Goal: Information Seeking & Learning: Learn about a topic

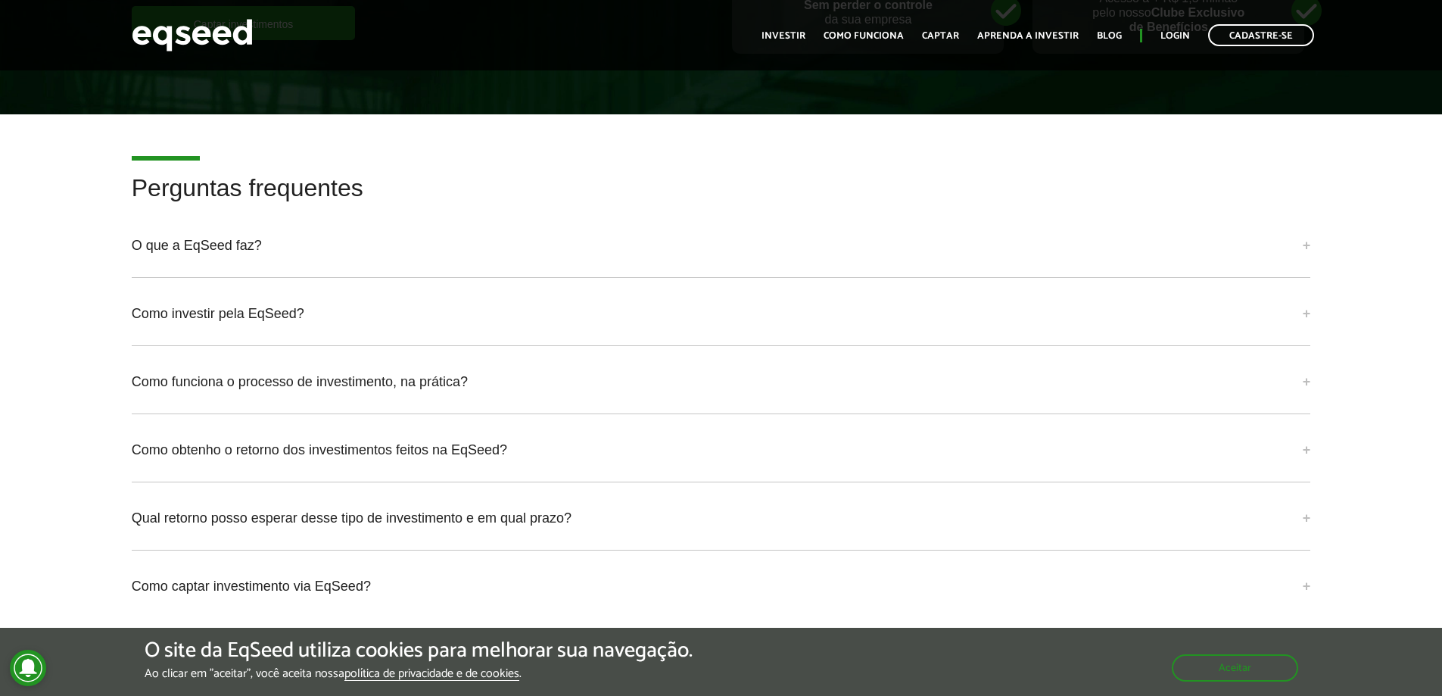
scroll to position [3557, 0]
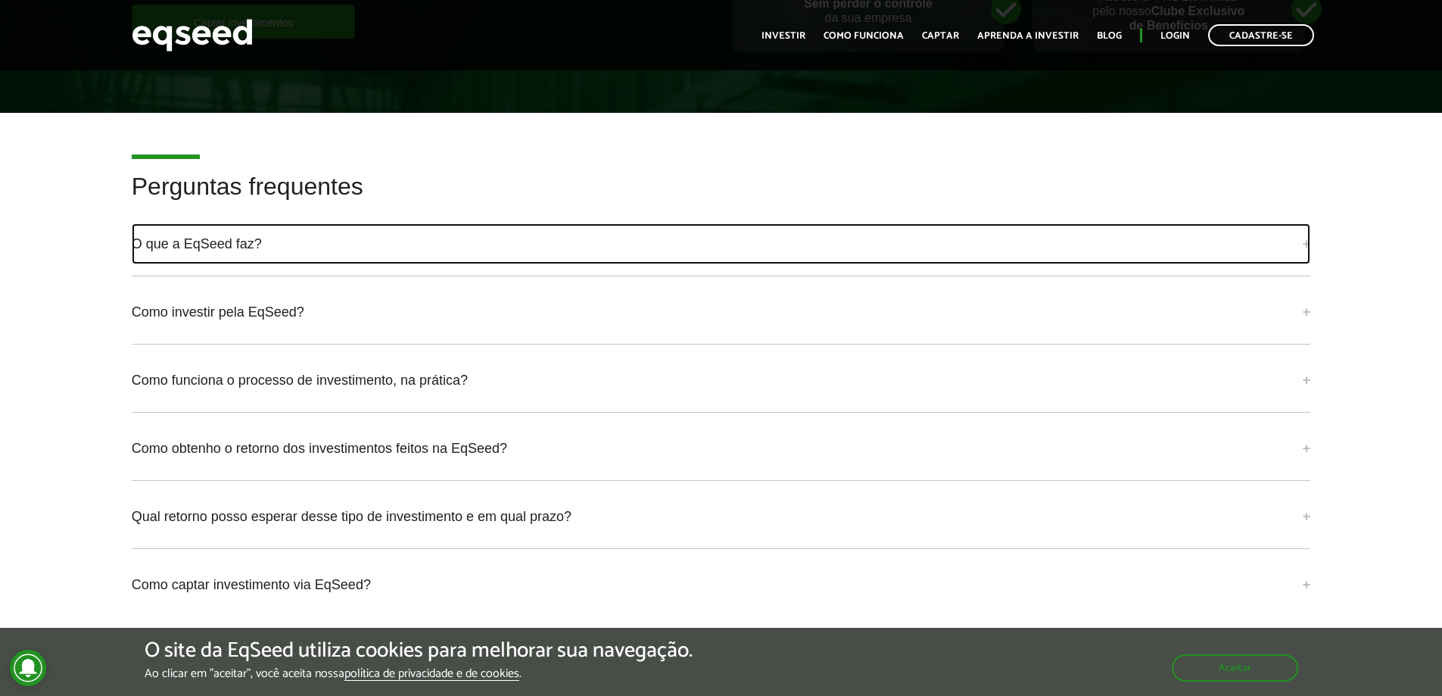
click at [408, 229] on link "O que a EqSeed faz?" at bounding box center [721, 243] width 1179 height 41
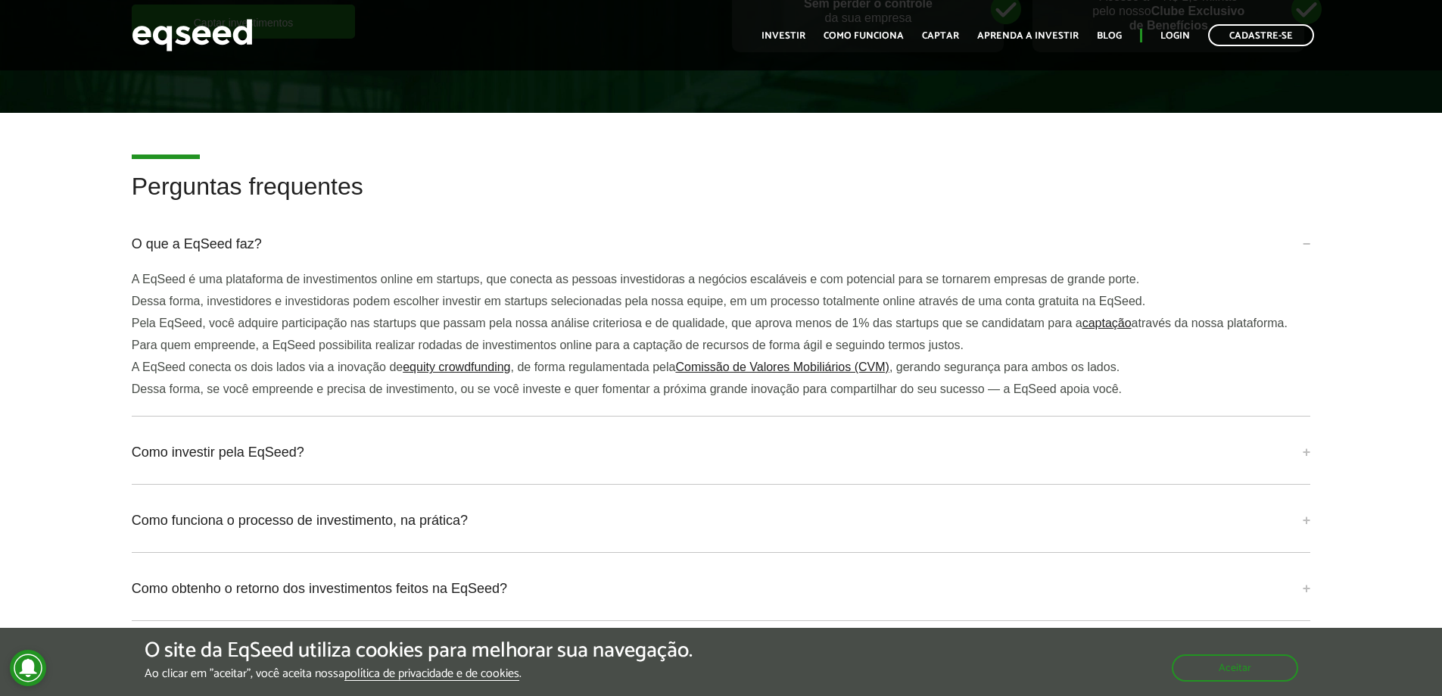
click at [224, 272] on p "A EqSeed é uma plataforma de investimentos online em startups, que conecta as p…" at bounding box center [721, 279] width 1179 height 14
drag, startPoint x: 222, startPoint y: 258, endPoint x: 193, endPoint y: 262, distance: 29.0
click at [193, 272] on p "A EqSeed é uma plataforma de investimentos online em startups, que conecta as p…" at bounding box center [721, 279] width 1179 height 14
click at [264, 272] on p "A EqSeed é uma plataforma de investimentos online em startups, que conecta as p…" at bounding box center [721, 279] width 1179 height 14
click at [257, 272] on p "A EqSeed é uma plataforma de investimentos online em startups, que conecta as p…" at bounding box center [721, 279] width 1179 height 14
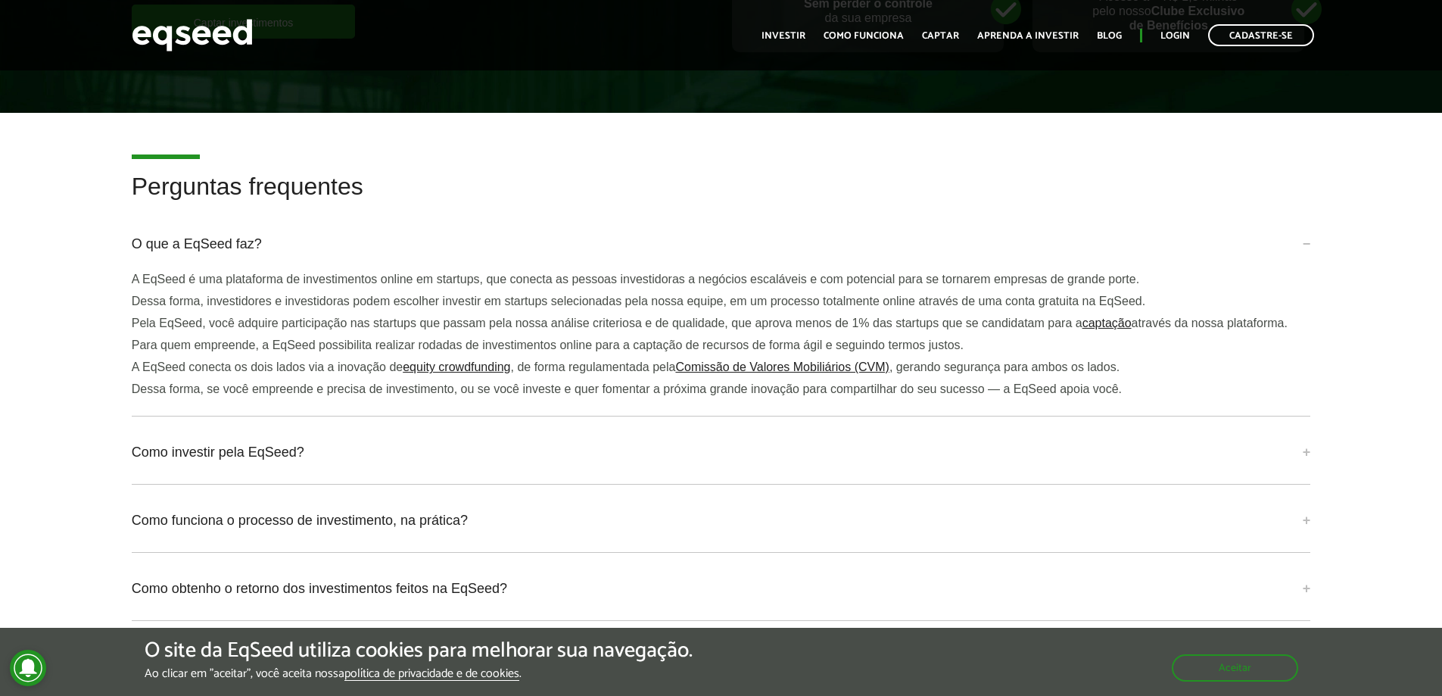
click at [226, 272] on p "A EqSeed é uma plataforma de investimentos online em startups, que conecta as p…" at bounding box center [721, 279] width 1179 height 14
click at [227, 272] on p "A EqSeed é uma plataforma de investimentos online em startups, que conecta as p…" at bounding box center [721, 279] width 1179 height 14
drag, startPoint x: 224, startPoint y: 260, endPoint x: 316, endPoint y: 267, distance: 92.7
click at [316, 272] on p "A EqSeed é uma plataforma de investimentos online em startups, que conecta as p…" at bounding box center [721, 279] width 1179 height 14
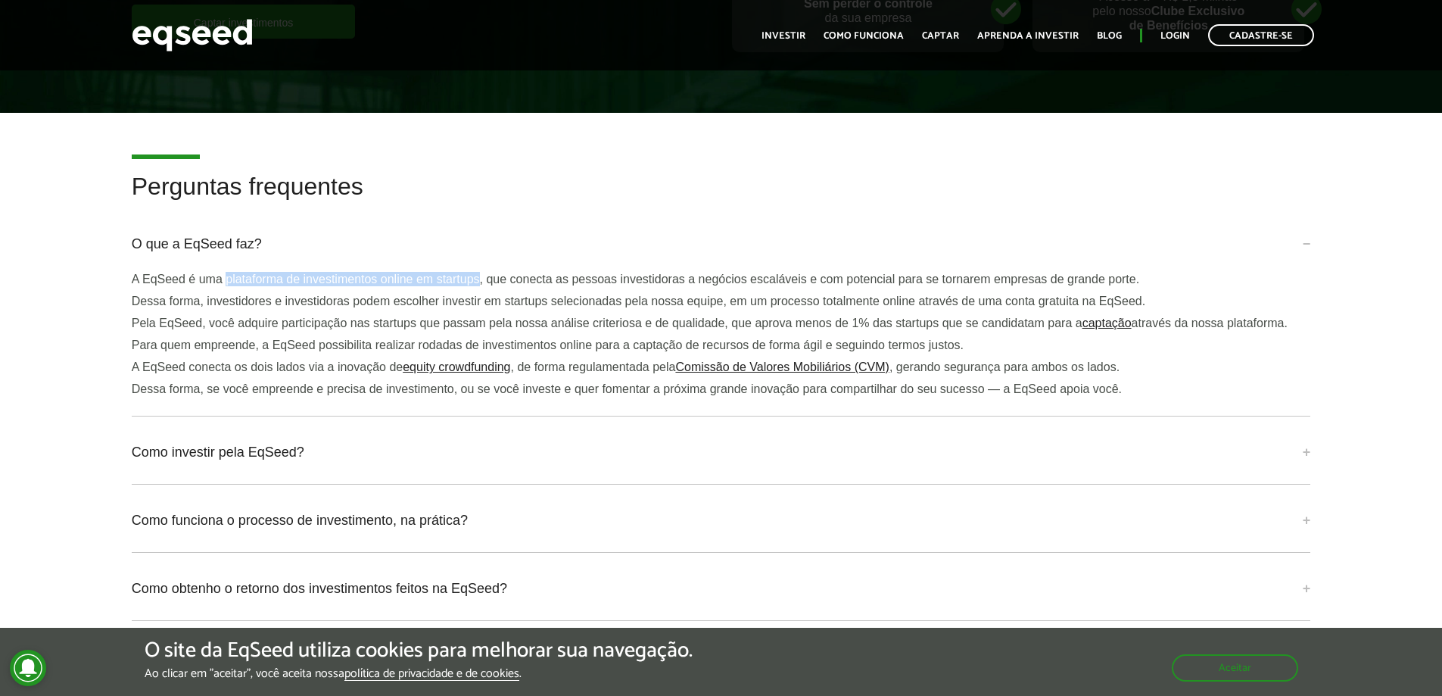
drag, startPoint x: 225, startPoint y: 260, endPoint x: 481, endPoint y: 259, distance: 255.8
click at [481, 272] on p "A EqSeed é uma plataforma de investimentos online em startups, que conecta as p…" at bounding box center [721, 279] width 1179 height 14
copy p "plataforma de investimentos online em startups"
click at [221, 35] on img at bounding box center [192, 35] width 121 height 40
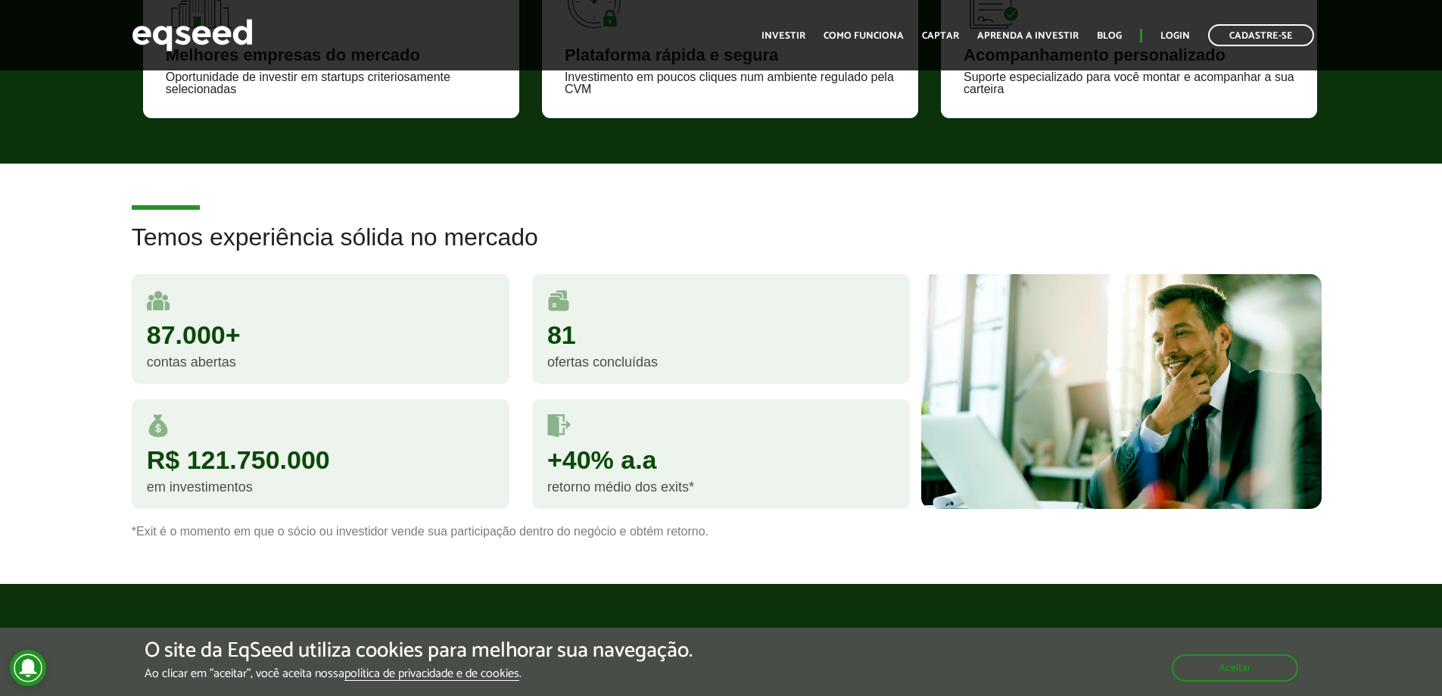
scroll to position [1135, 0]
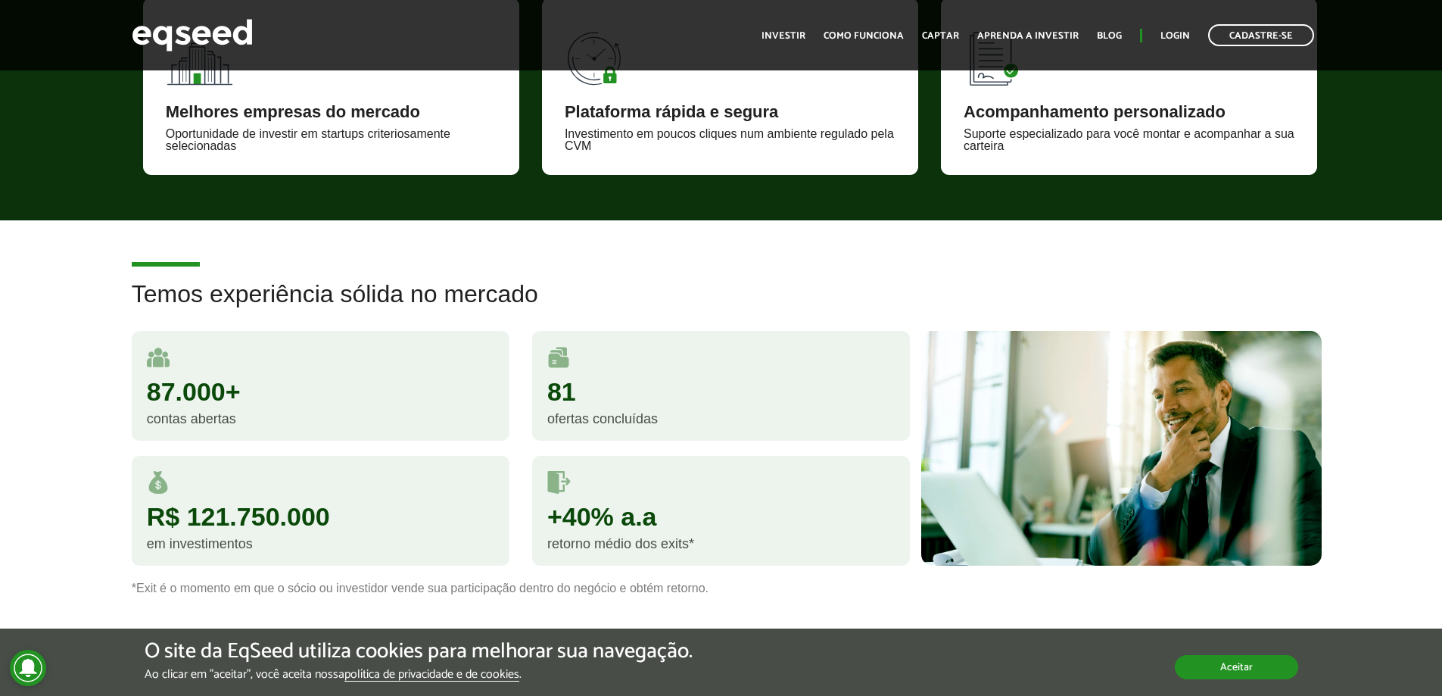
click at [1232, 658] on button "Aceitar" at bounding box center [1236, 667] width 123 height 24
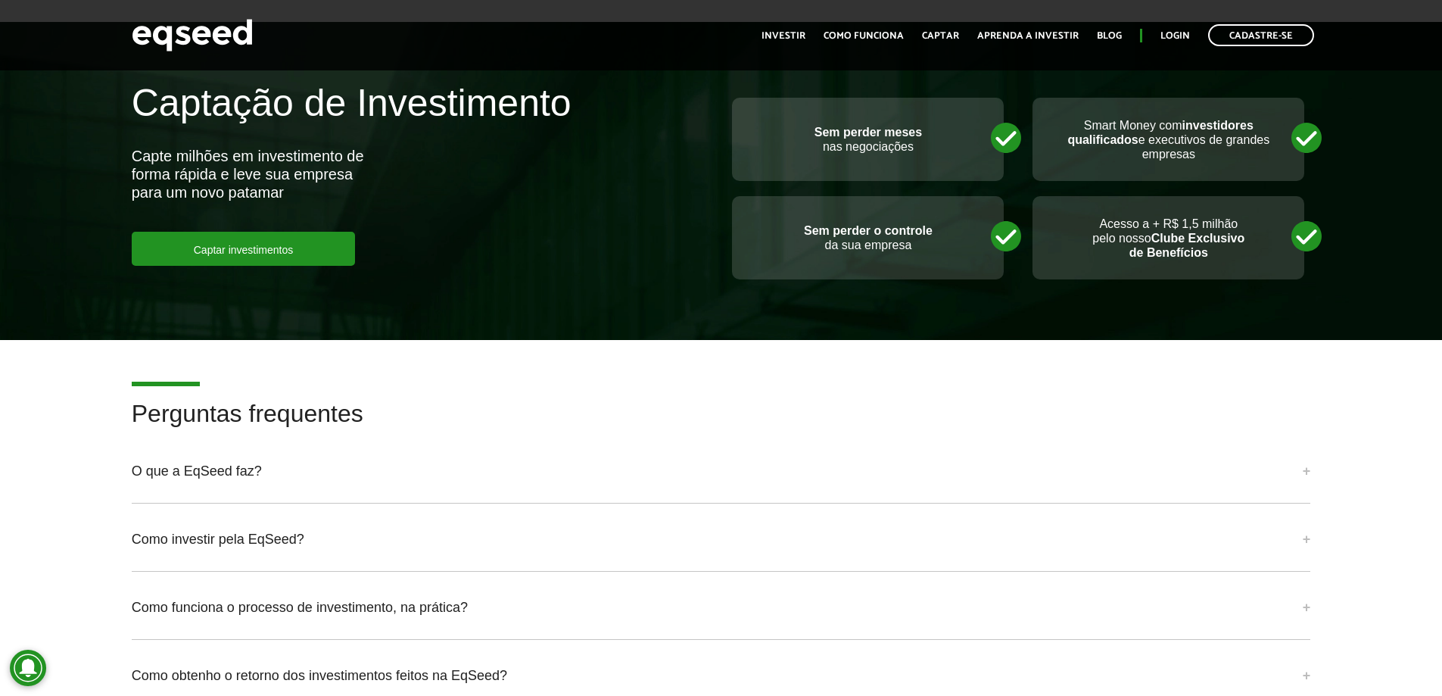
scroll to position [3557, 0]
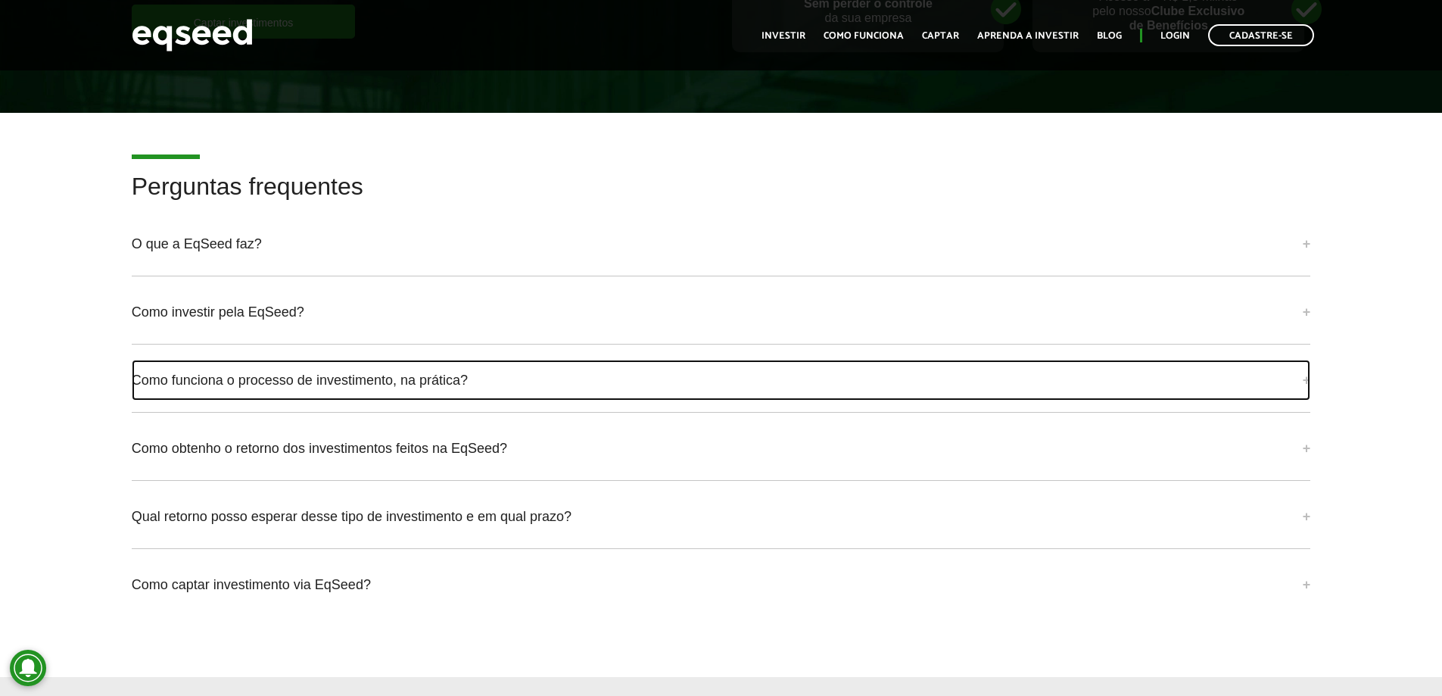
click at [253, 363] on link "Como funciona o processo de investimento, na prática?" at bounding box center [721, 380] width 1179 height 41
